Goal: Navigation & Orientation: Find specific page/section

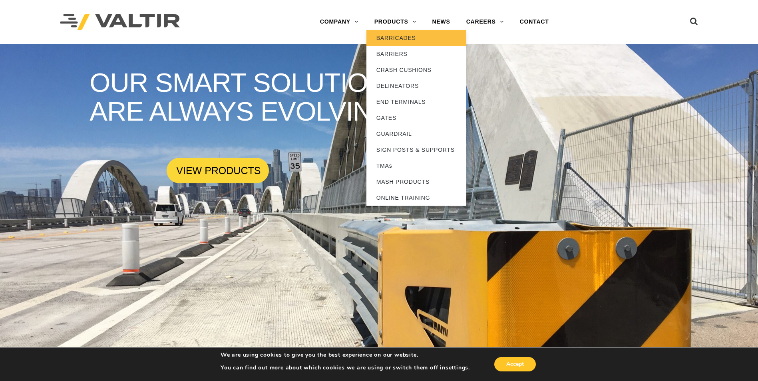
click at [387, 39] on link "BARRICADES" at bounding box center [417, 38] width 100 height 16
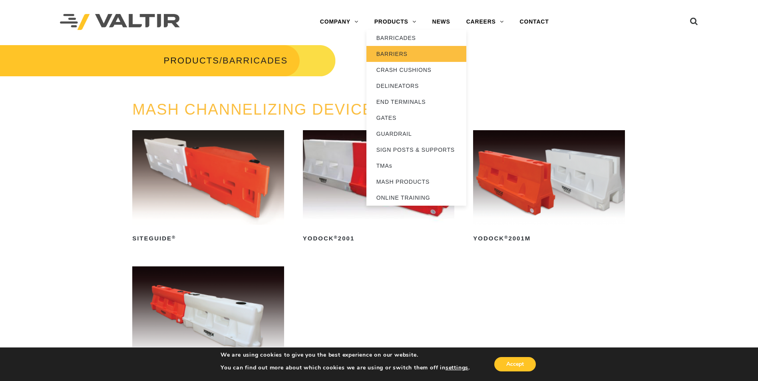
click at [390, 54] on link "BARRIERS" at bounding box center [417, 54] width 100 height 16
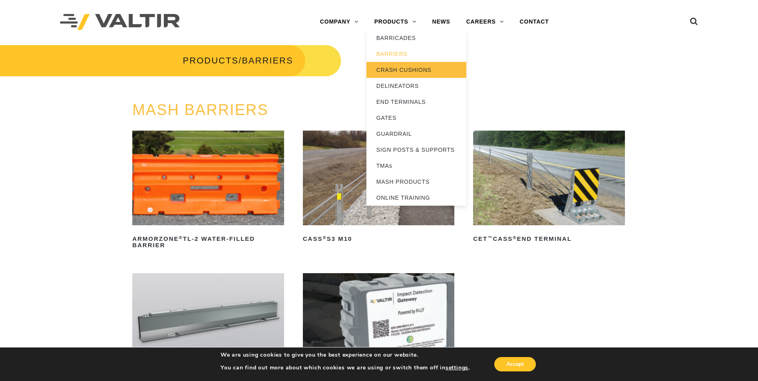
click at [389, 70] on link "CRASH CUSHIONS" at bounding box center [417, 70] width 100 height 16
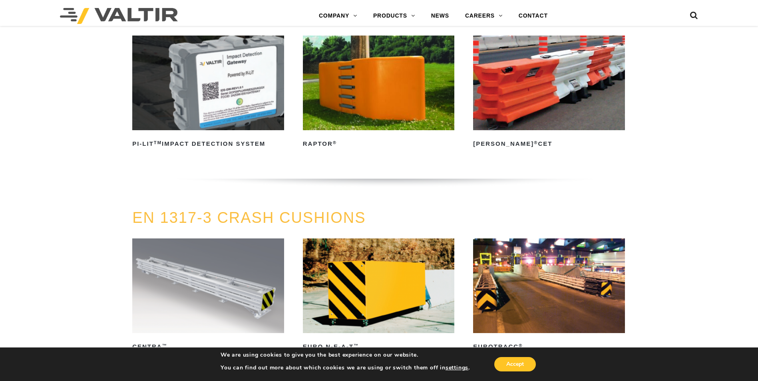
scroll to position [2358, 0]
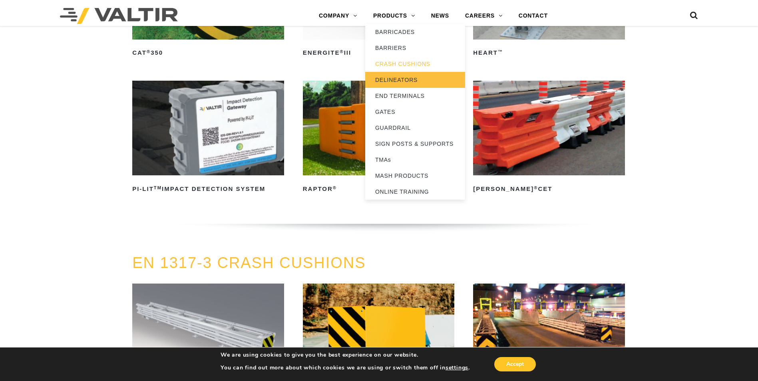
click at [390, 82] on link "DELINEATORS" at bounding box center [415, 80] width 100 height 16
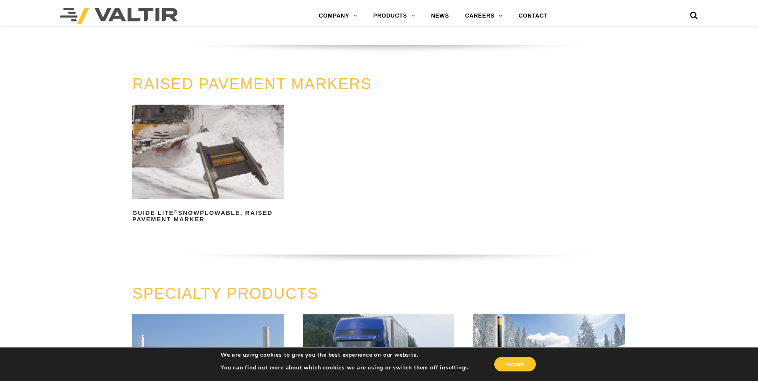
scroll to position [416, 0]
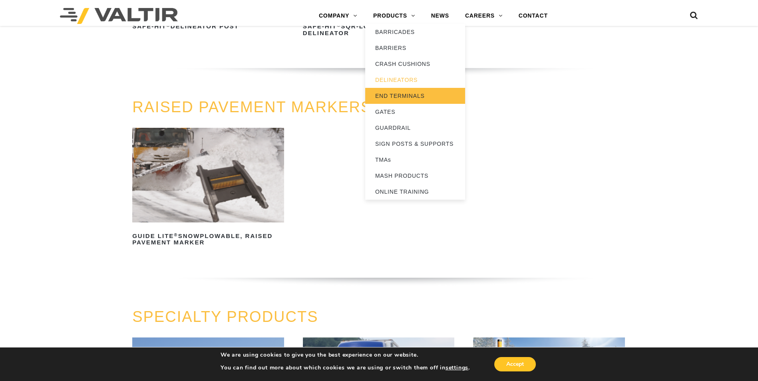
click at [393, 93] on link "END TERMINALS" at bounding box center [415, 96] width 100 height 16
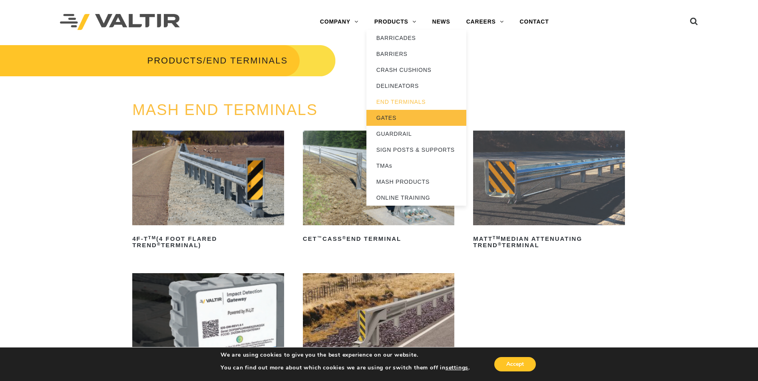
click at [386, 118] on link "GATES" at bounding box center [417, 118] width 100 height 16
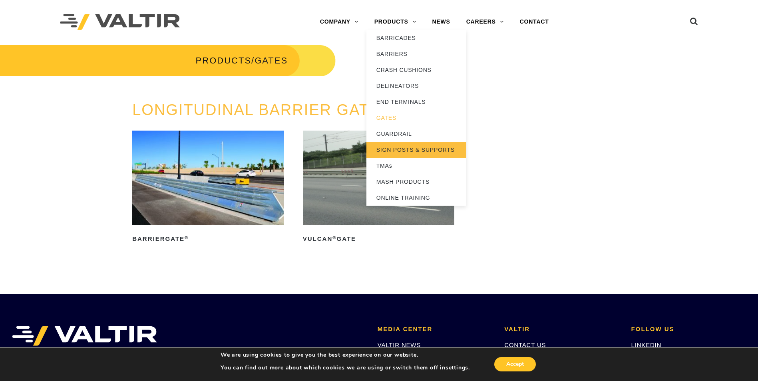
click at [394, 148] on link "SIGN POSTS & SUPPORTS" at bounding box center [417, 150] width 100 height 16
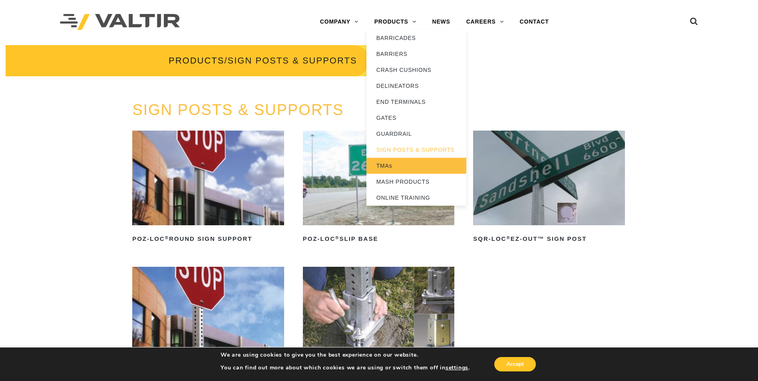
click at [383, 164] on link "TMAs" at bounding box center [417, 166] width 100 height 16
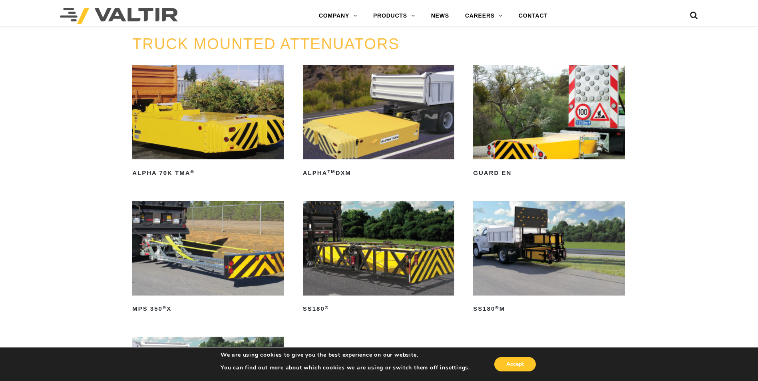
scroll to position [400, 0]
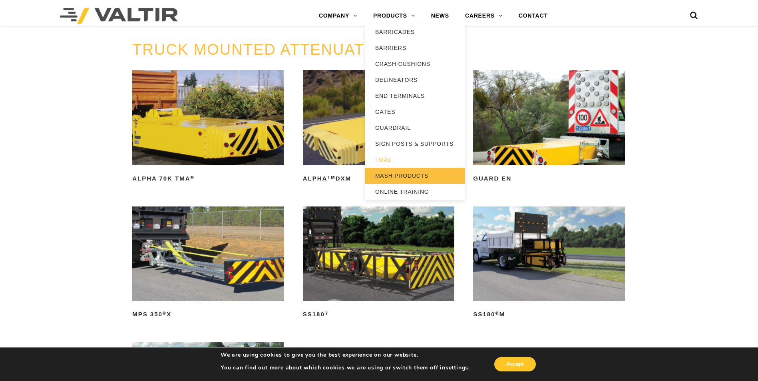
click at [393, 175] on link "MASH PRODUCTS" at bounding box center [415, 176] width 100 height 16
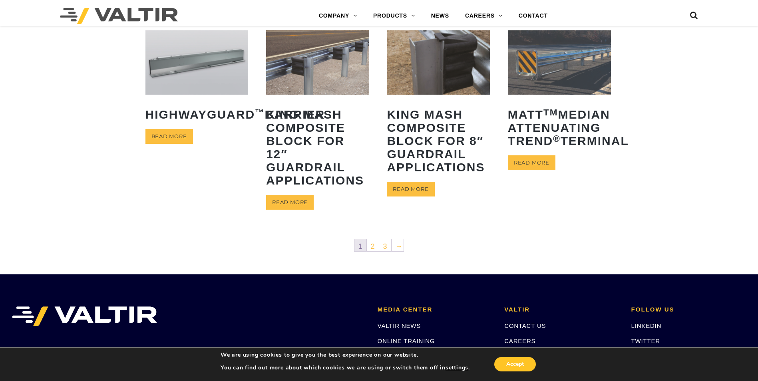
scroll to position [400, 0]
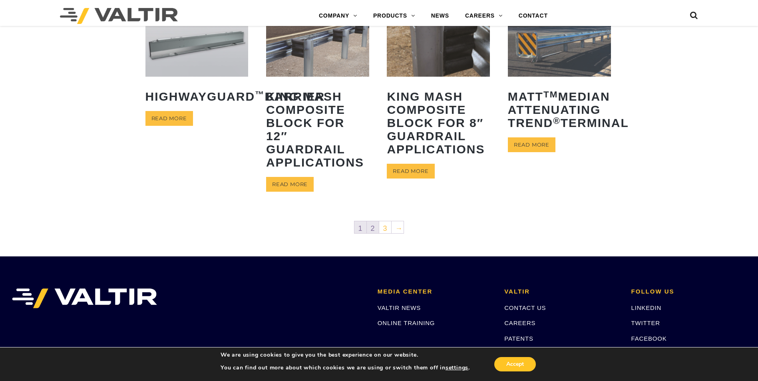
click at [373, 229] on link "2" at bounding box center [373, 227] width 12 height 12
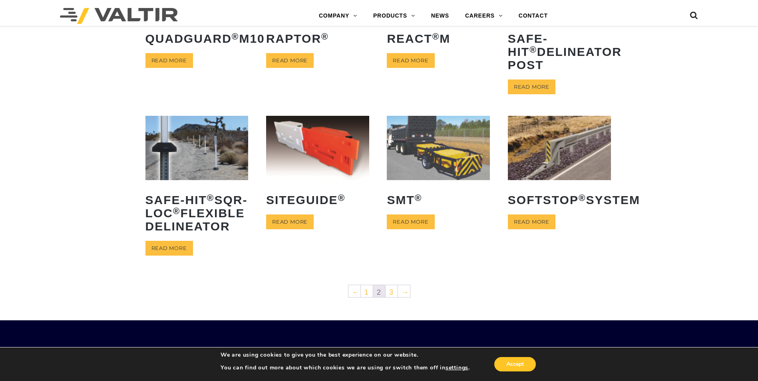
scroll to position [320, 0]
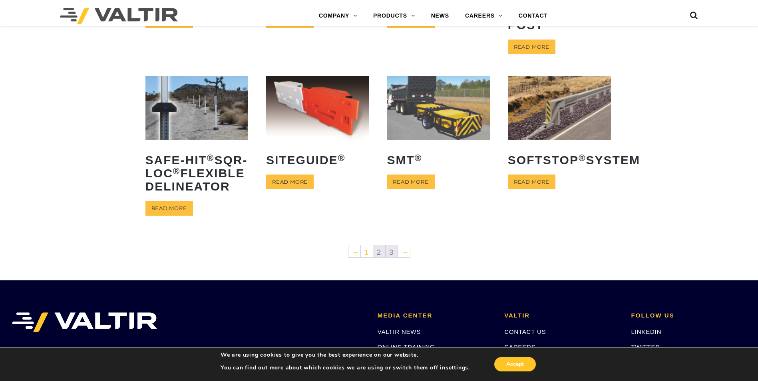
click at [390, 257] on link "3" at bounding box center [392, 251] width 12 height 12
